Goal: Information Seeking & Learning: Learn about a topic

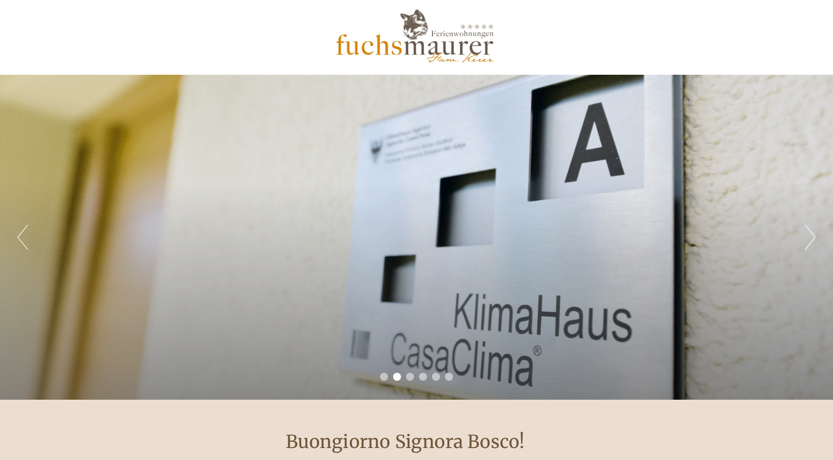
click at [645, 157] on div "Previous Next 1 2 3 4 5 6" at bounding box center [416, 237] width 833 height 325
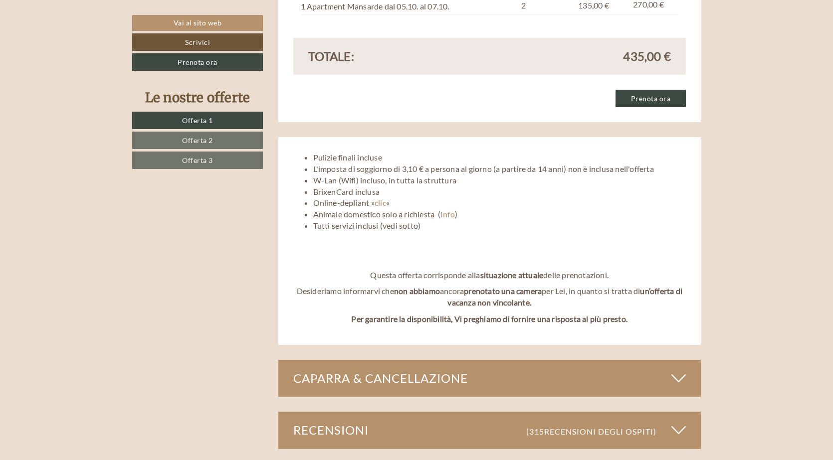
scroll to position [2593, 0]
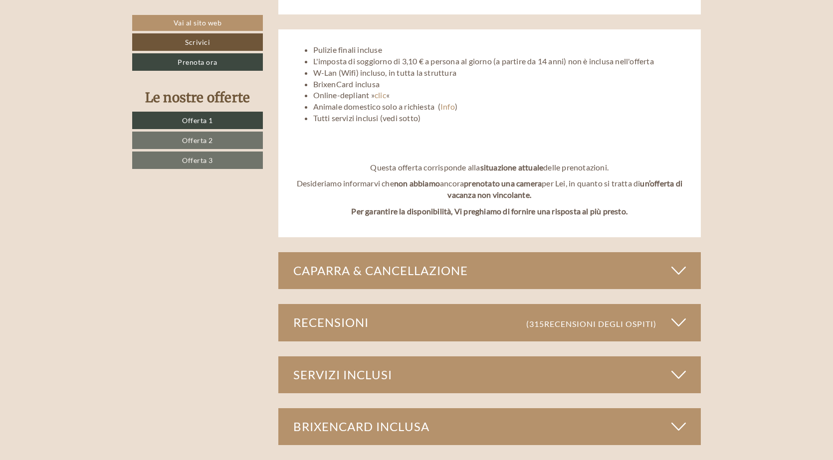
click at [681, 314] on icon at bounding box center [678, 322] width 14 height 17
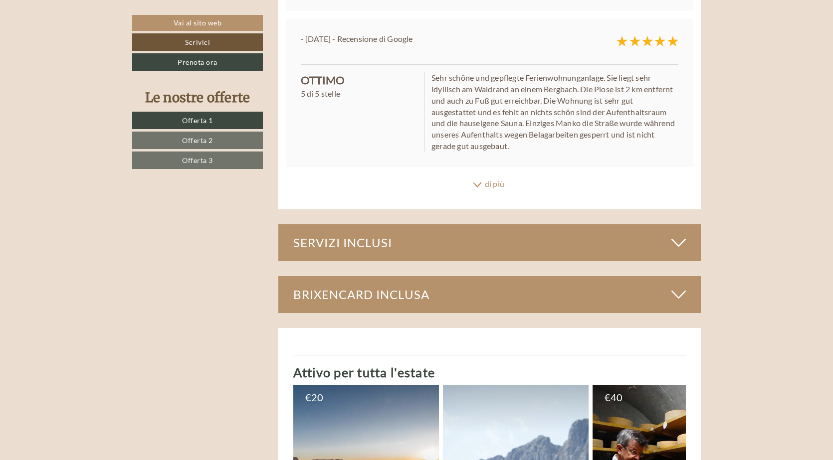
scroll to position [3291, 0]
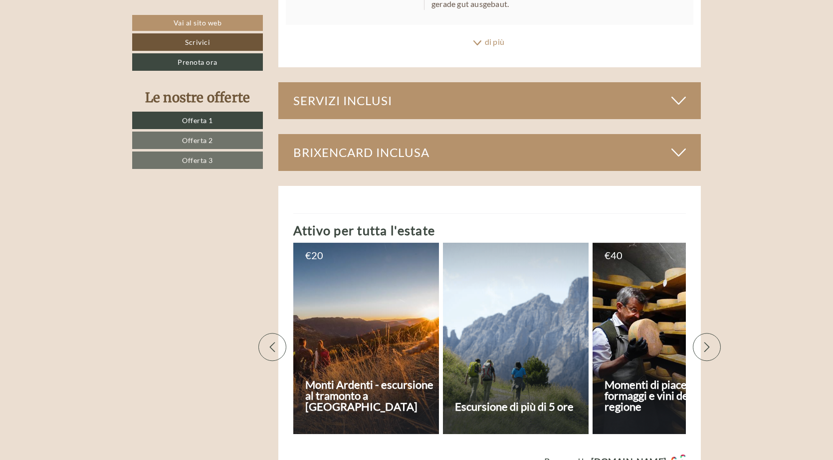
click at [634, 380] on h3 "Momenti di piacere - formaggi e vini della regione" at bounding box center [669, 396] width 131 height 33
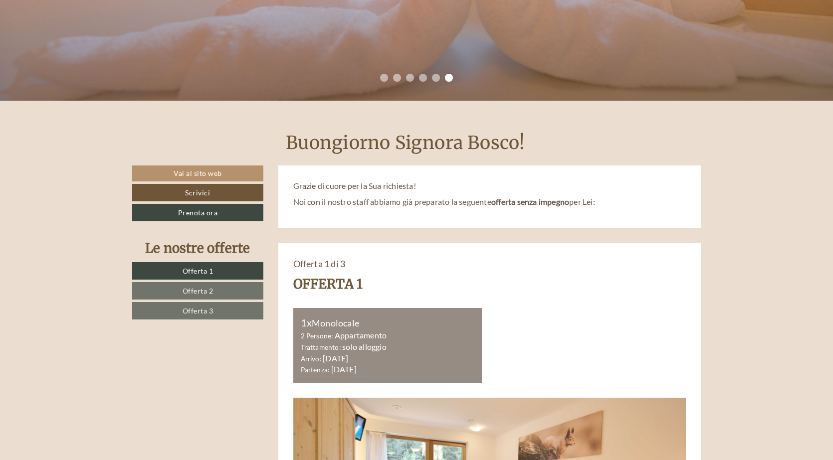
scroll to position [549, 0]
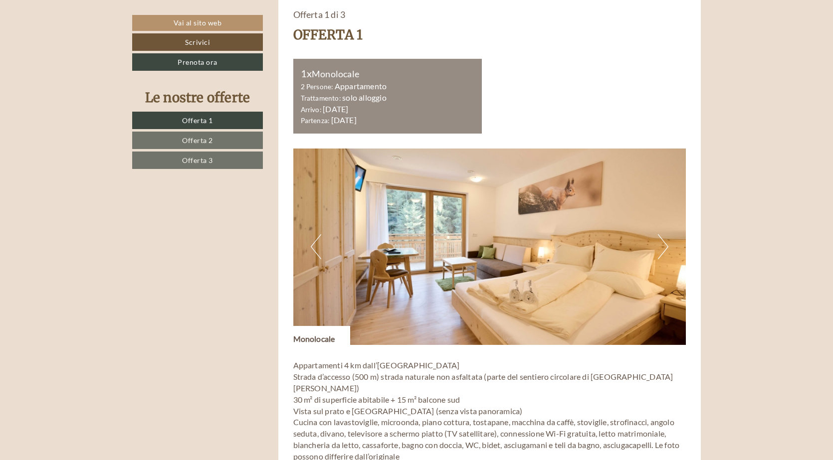
click at [464, 265] on img at bounding box center [489, 247] width 393 height 196
click at [656, 247] on img at bounding box center [489, 247] width 393 height 196
click at [662, 246] on button "Next" at bounding box center [663, 246] width 10 height 25
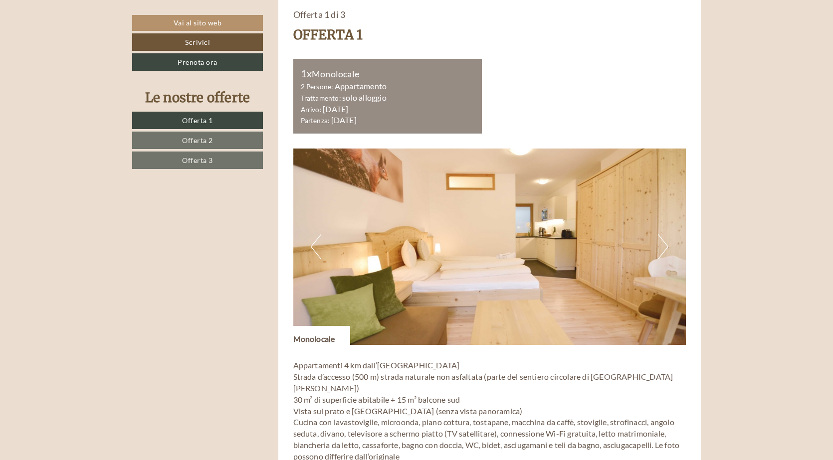
click at [662, 246] on button "Next" at bounding box center [663, 246] width 10 height 25
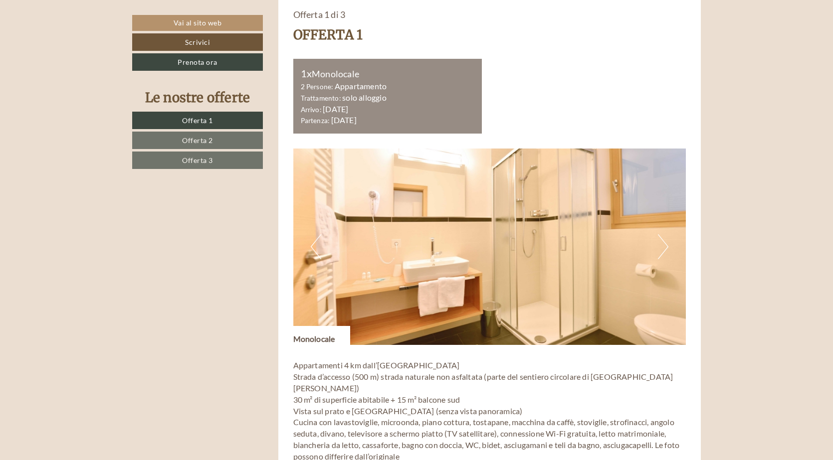
click at [663, 245] on button "Next" at bounding box center [663, 246] width 10 height 25
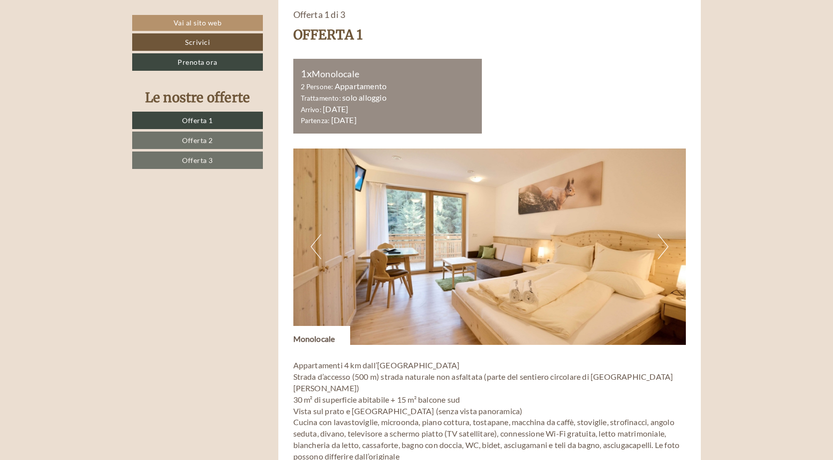
click at [664, 243] on button "Next" at bounding box center [663, 246] width 10 height 25
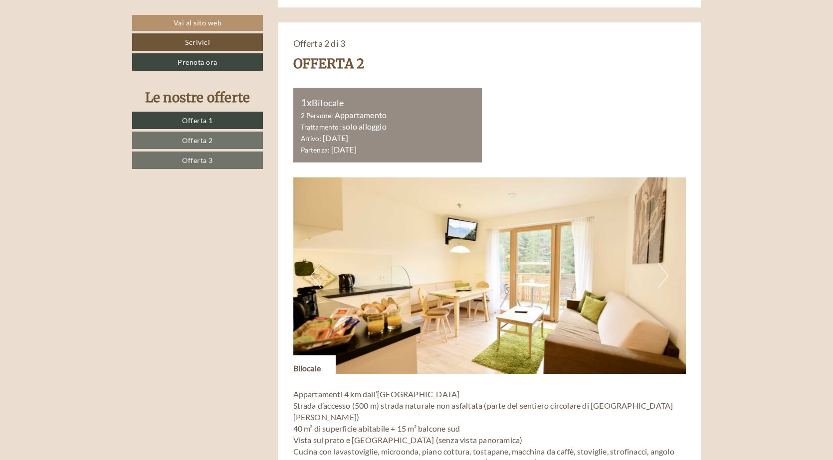
scroll to position [1247, 0]
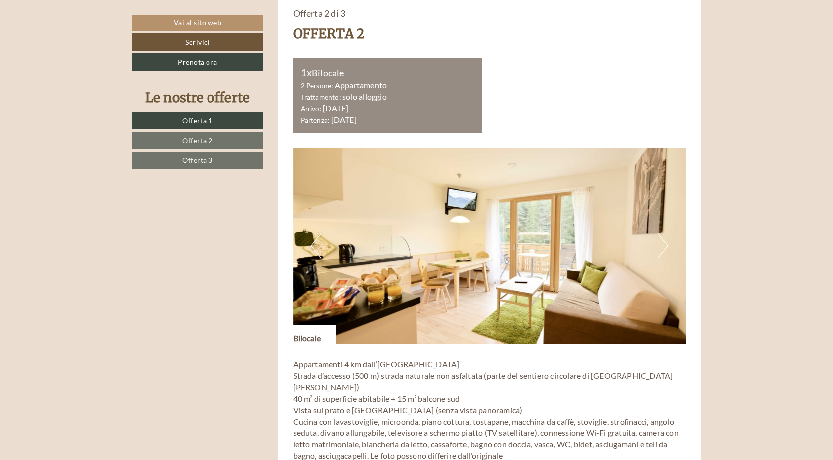
click at [664, 235] on button "Next" at bounding box center [663, 245] width 10 height 25
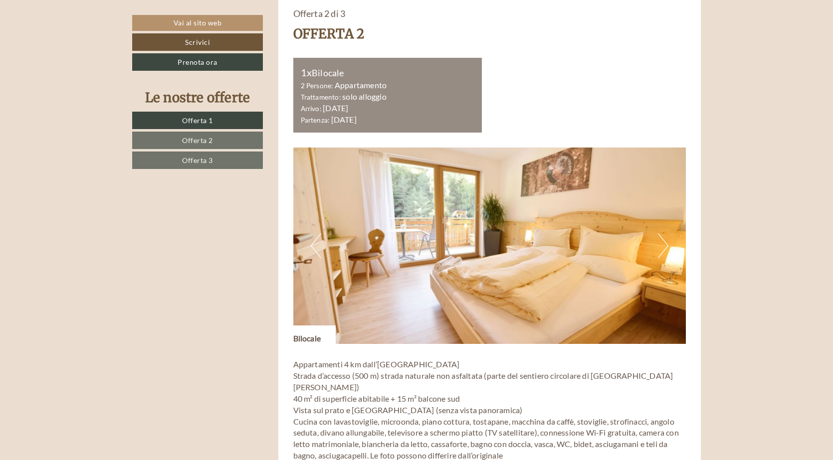
click at [664, 236] on button "Next" at bounding box center [663, 245] width 10 height 25
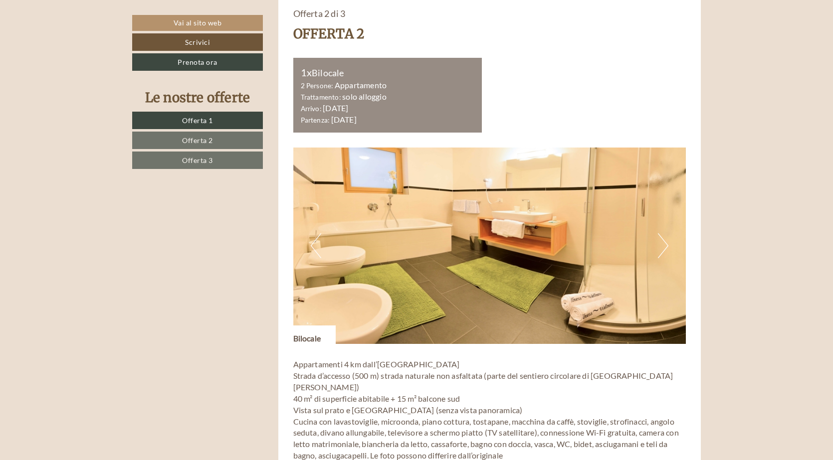
click at [664, 236] on button "Next" at bounding box center [663, 245] width 10 height 25
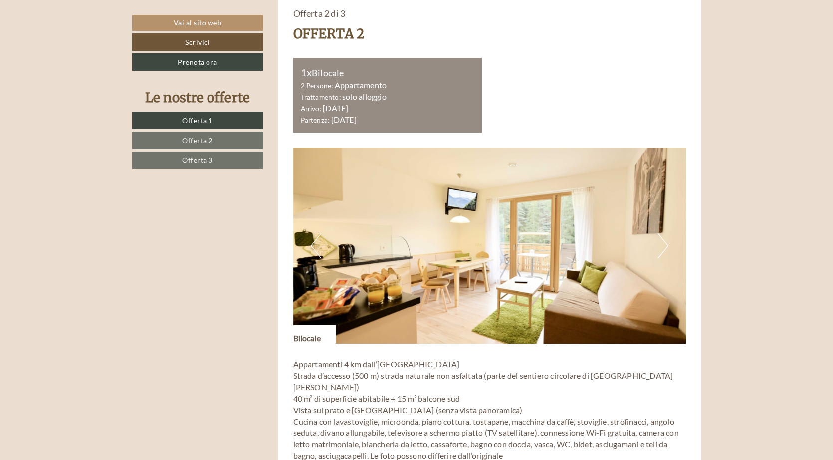
click at [664, 236] on button "Next" at bounding box center [663, 245] width 10 height 25
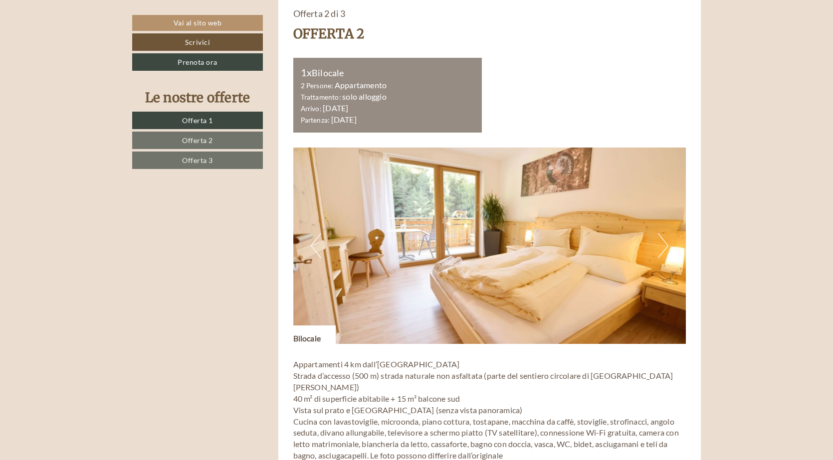
click at [664, 236] on button "Next" at bounding box center [663, 245] width 10 height 25
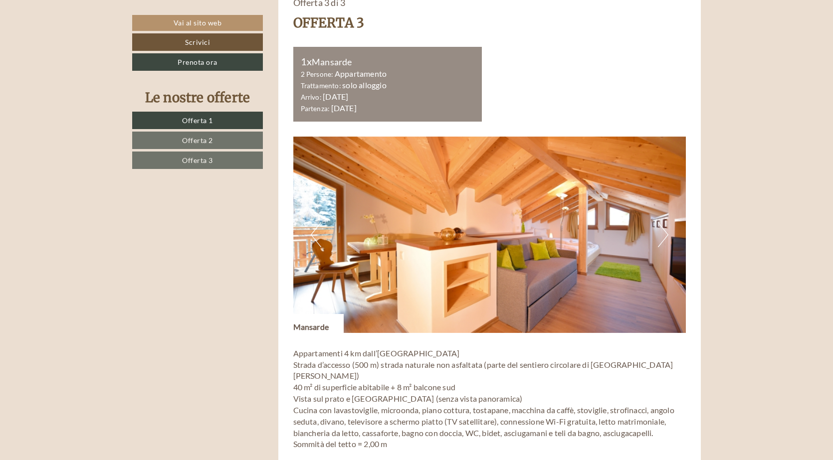
scroll to position [1945, 0]
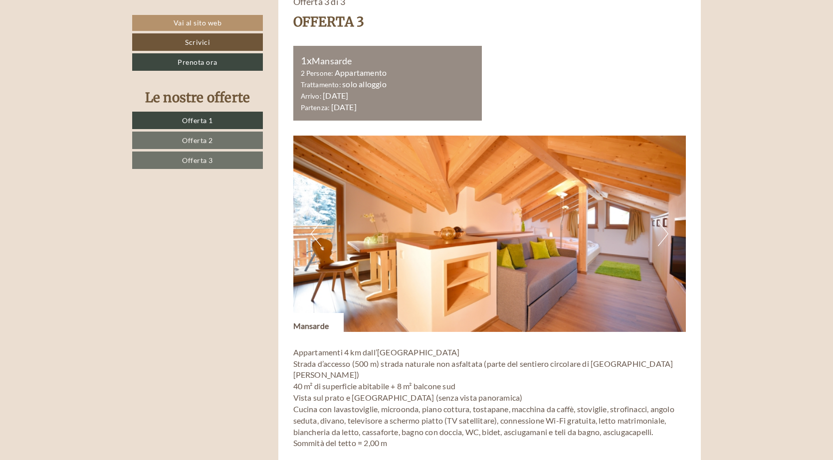
click at [665, 221] on button "Next" at bounding box center [663, 233] width 10 height 25
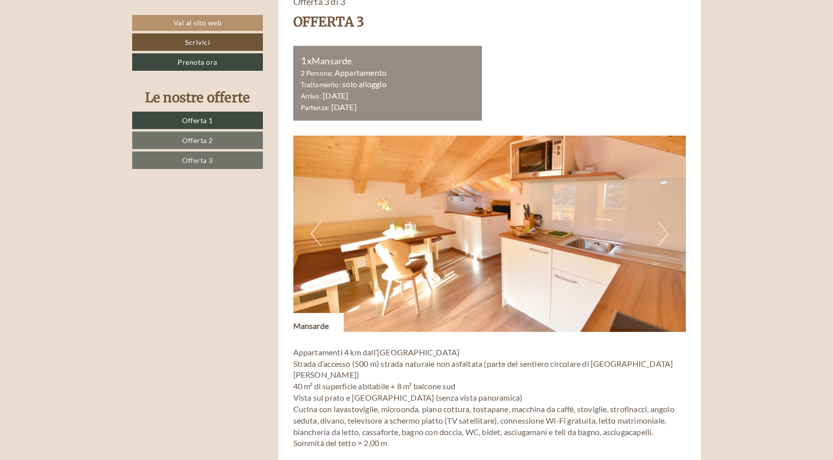
click at [665, 221] on button "Next" at bounding box center [663, 233] width 10 height 25
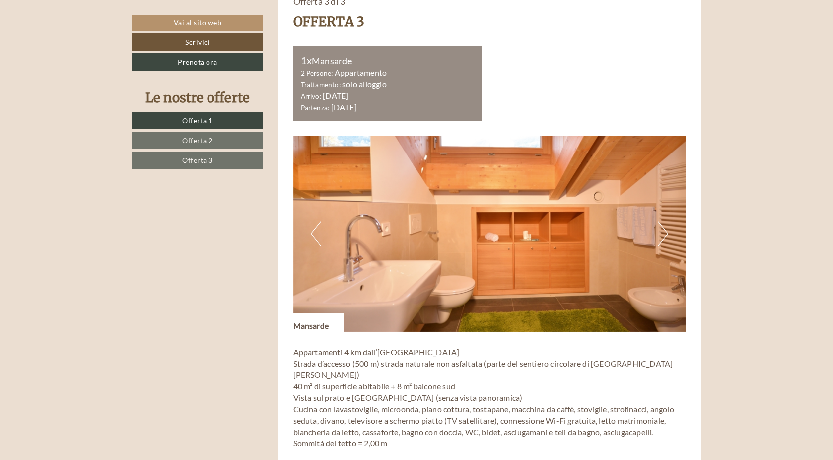
click at [665, 221] on button "Next" at bounding box center [663, 233] width 10 height 25
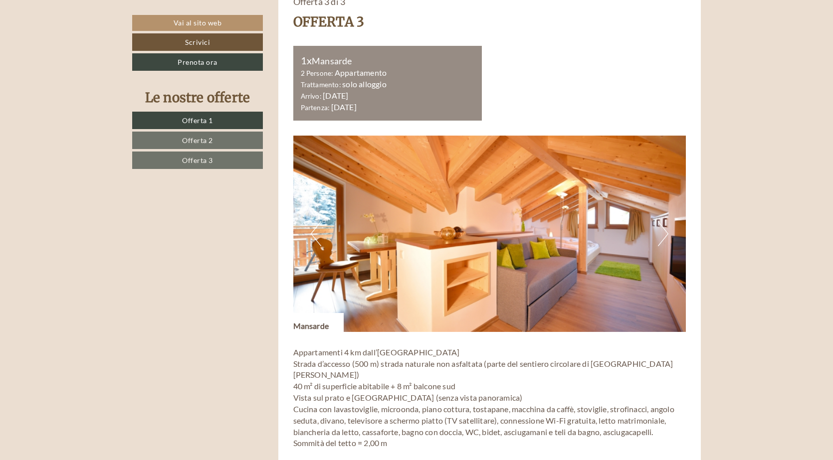
click at [665, 221] on button "Next" at bounding box center [663, 233] width 10 height 25
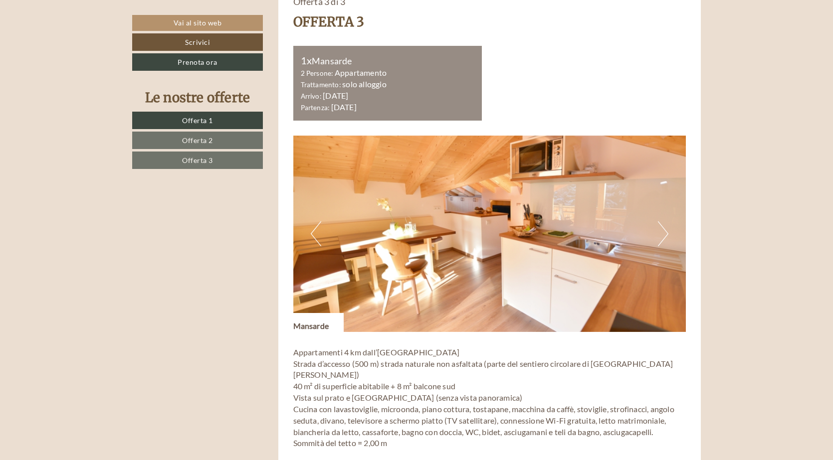
click at [665, 221] on button "Next" at bounding box center [663, 233] width 10 height 25
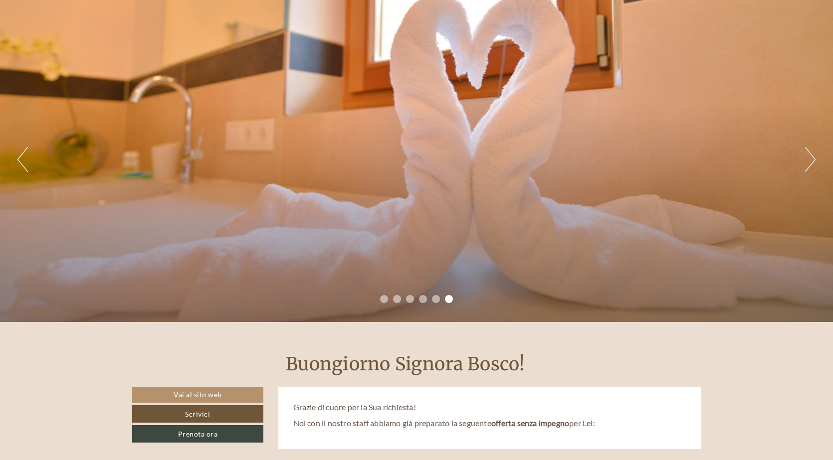
scroll to position [0, 0]
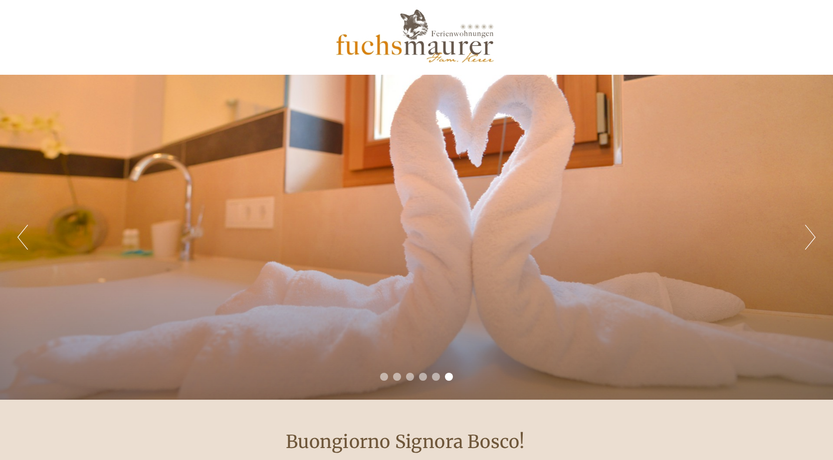
click at [799, 238] on div "Previous Next 1 2 3 4 5 6" at bounding box center [416, 237] width 833 height 325
click at [804, 237] on div "Previous Next 1 2 3 4 5 6" at bounding box center [416, 237] width 833 height 325
click at [811, 236] on button "Next" at bounding box center [810, 237] width 10 height 25
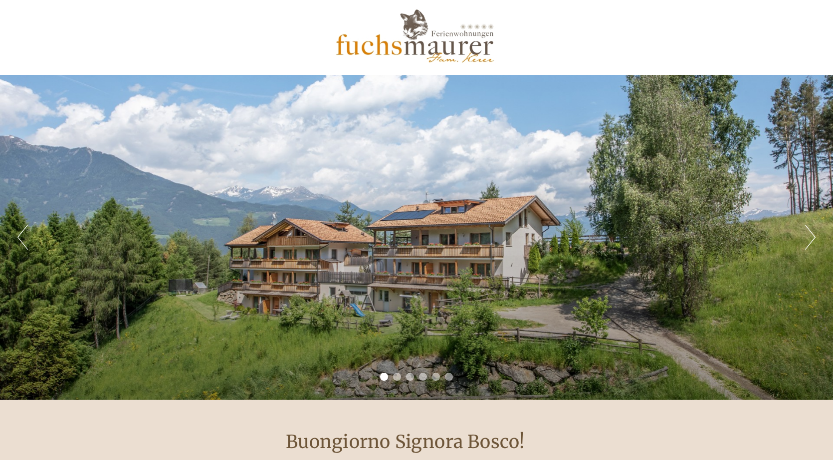
click at [811, 235] on button "Next" at bounding box center [810, 237] width 10 height 25
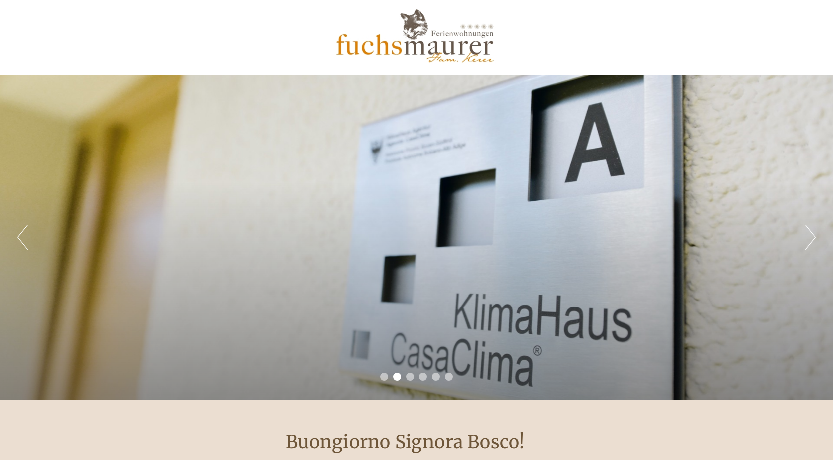
click at [811, 235] on button "Next" at bounding box center [810, 237] width 10 height 25
